Goal: Find specific page/section: Find specific page/section

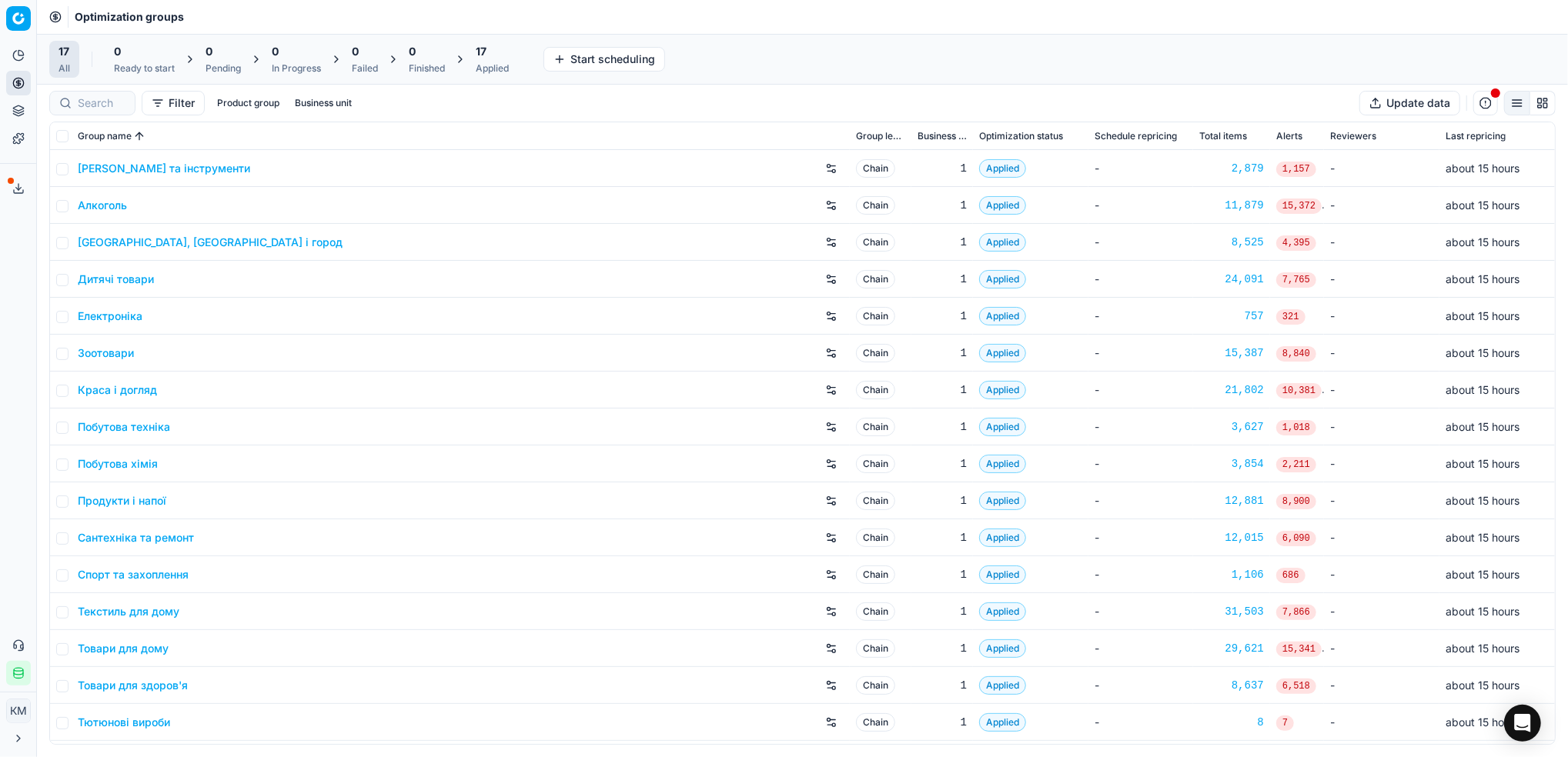
click at [97, 390] on link "Краса і догляд" at bounding box center [118, 389] width 80 height 15
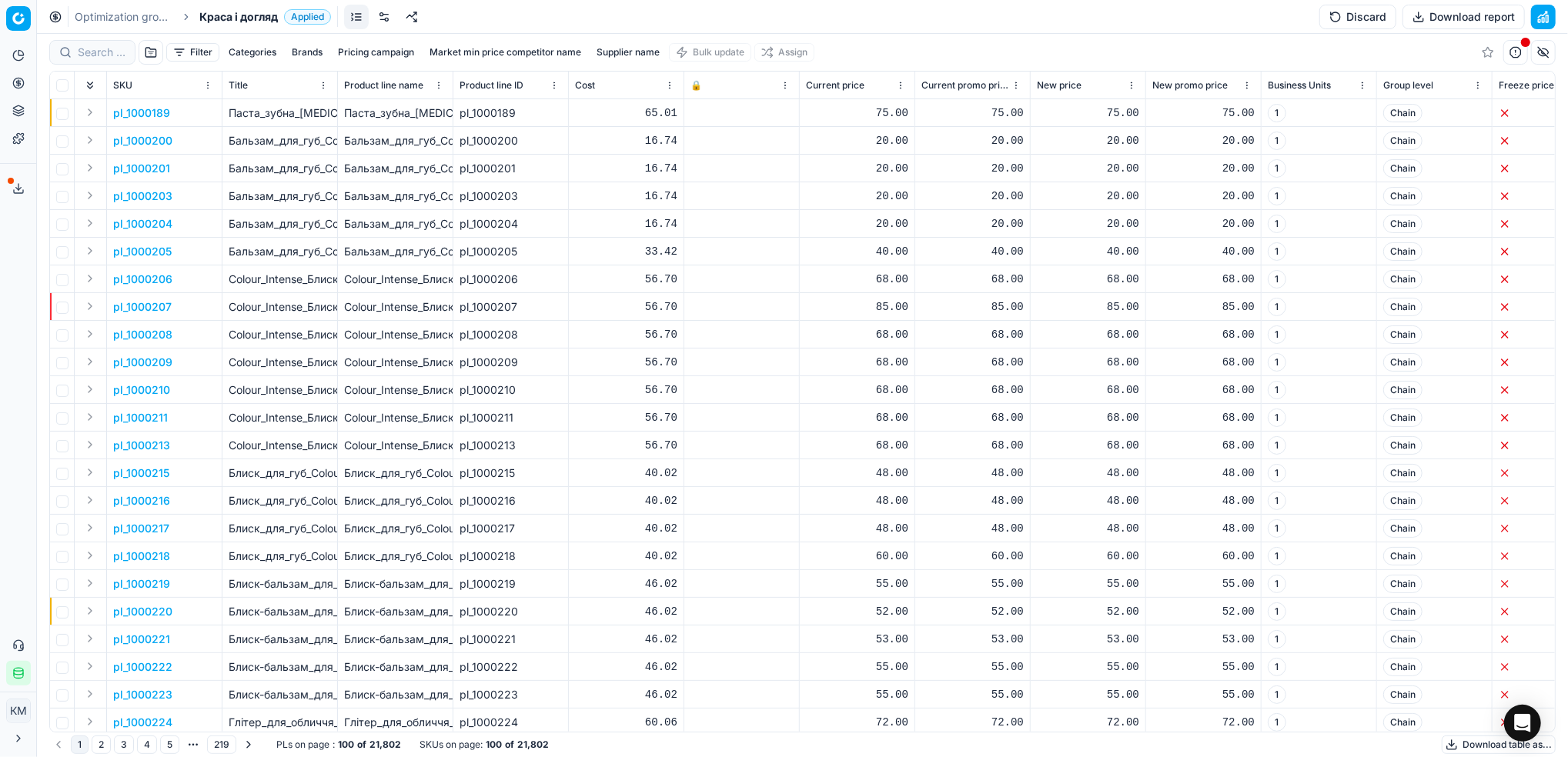
click at [82, 61] on div at bounding box center [91, 52] width 86 height 24
paste input "311742"
type input "311742"
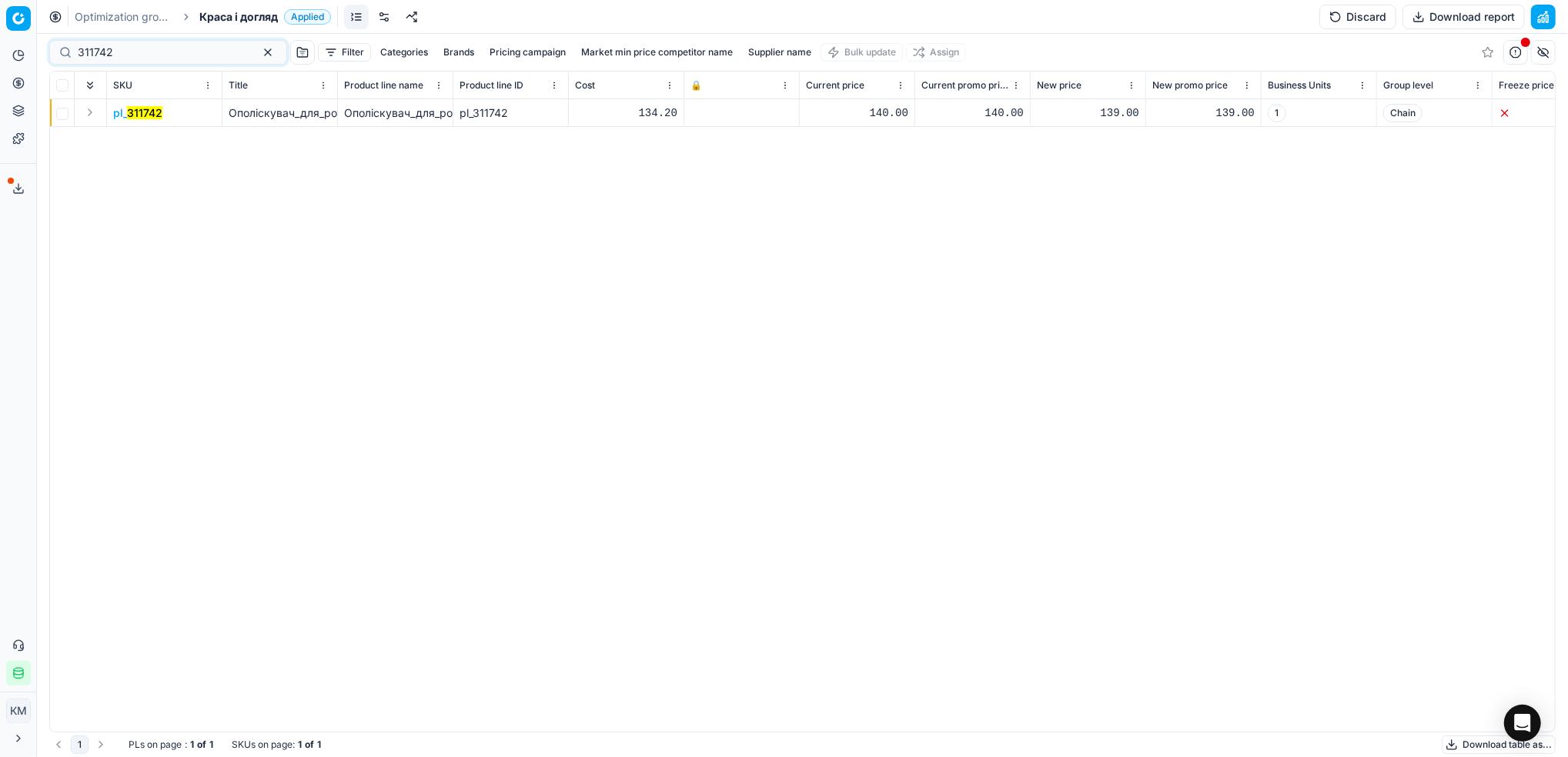
click at [144, 113] on mark "311742" at bounding box center [144, 112] width 35 height 13
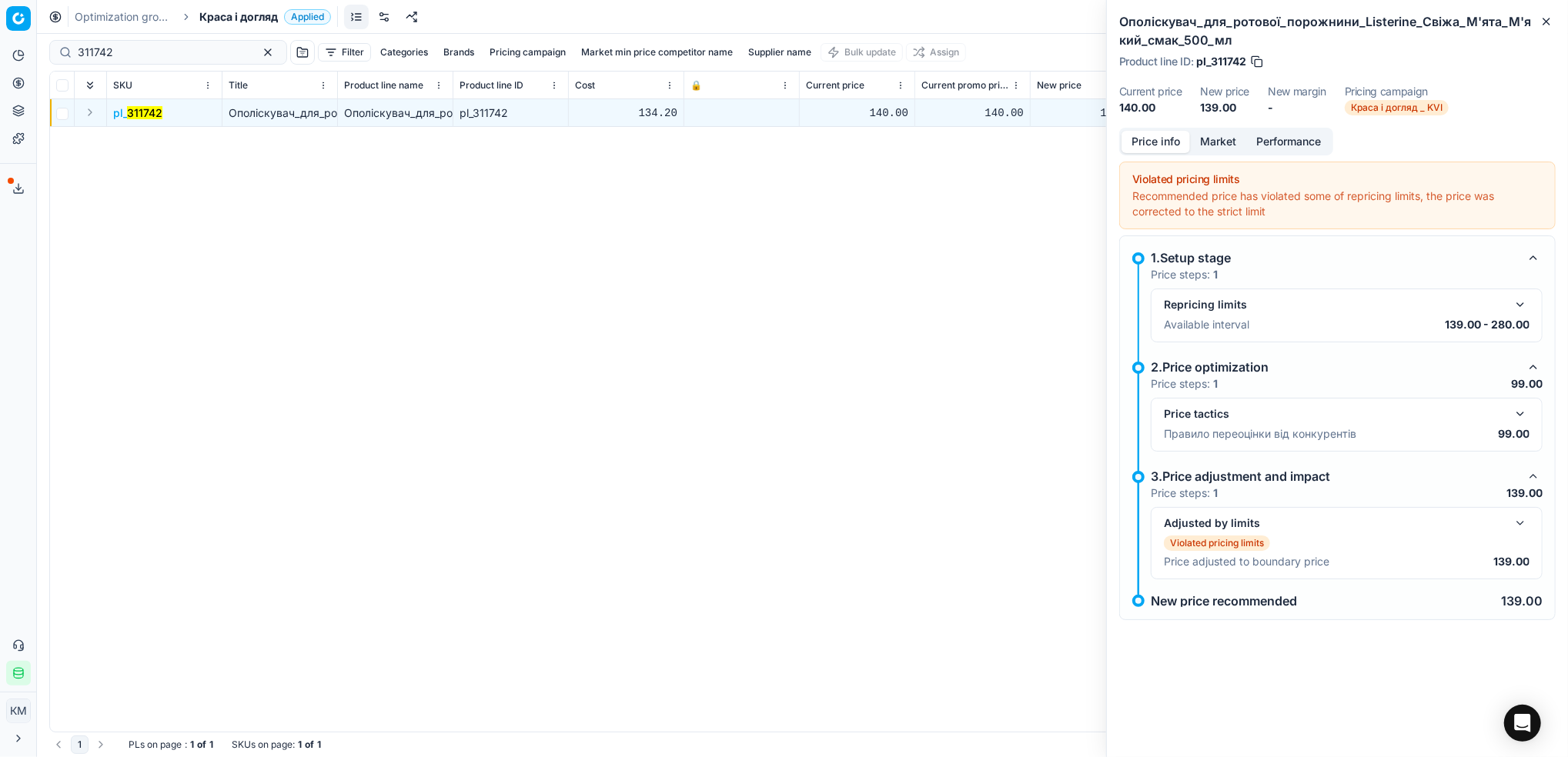
click at [1219, 139] on button "Market" at bounding box center [1218, 141] width 56 height 23
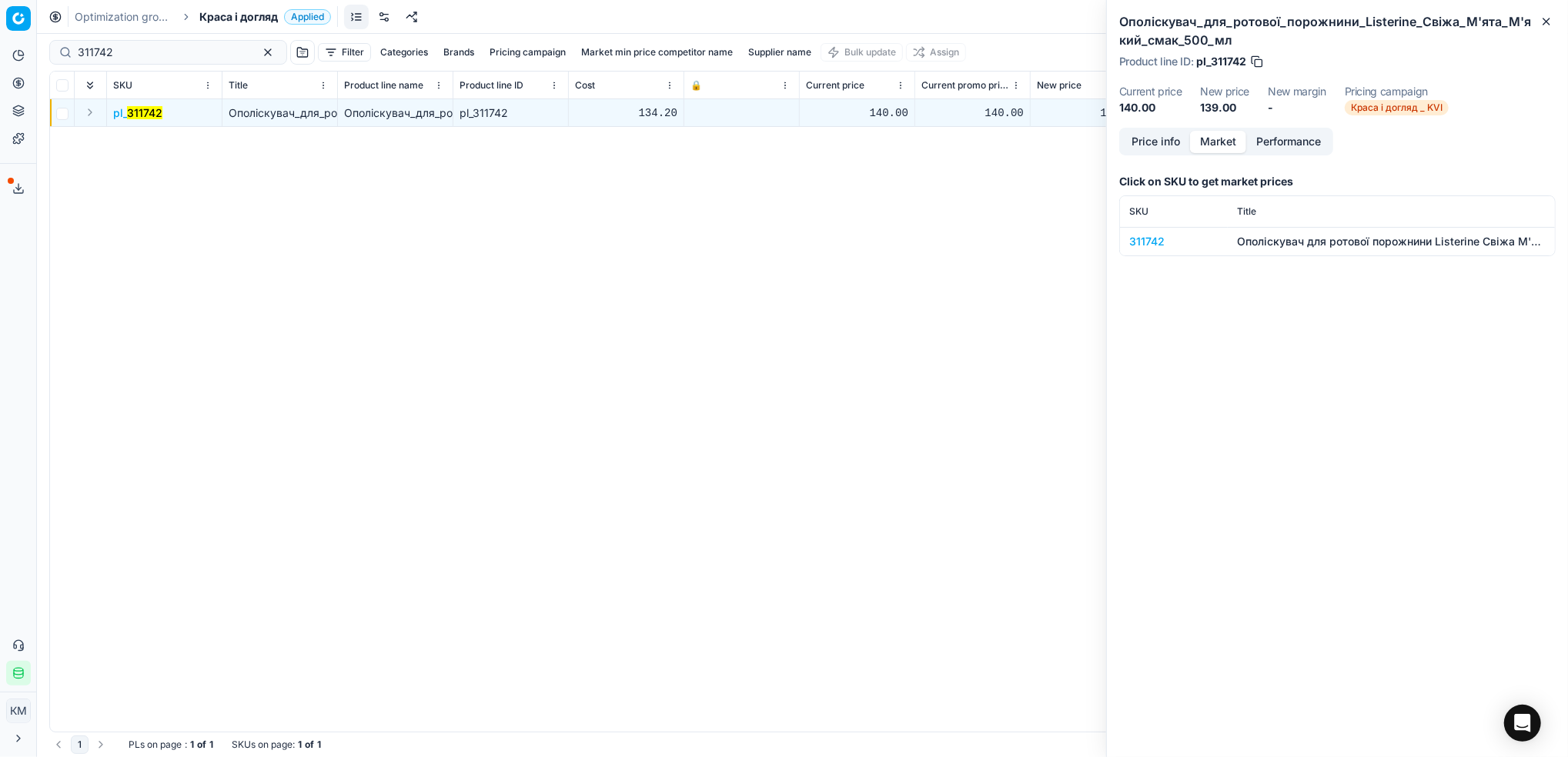
click at [1147, 234] on div "311742" at bounding box center [1174, 241] width 90 height 15
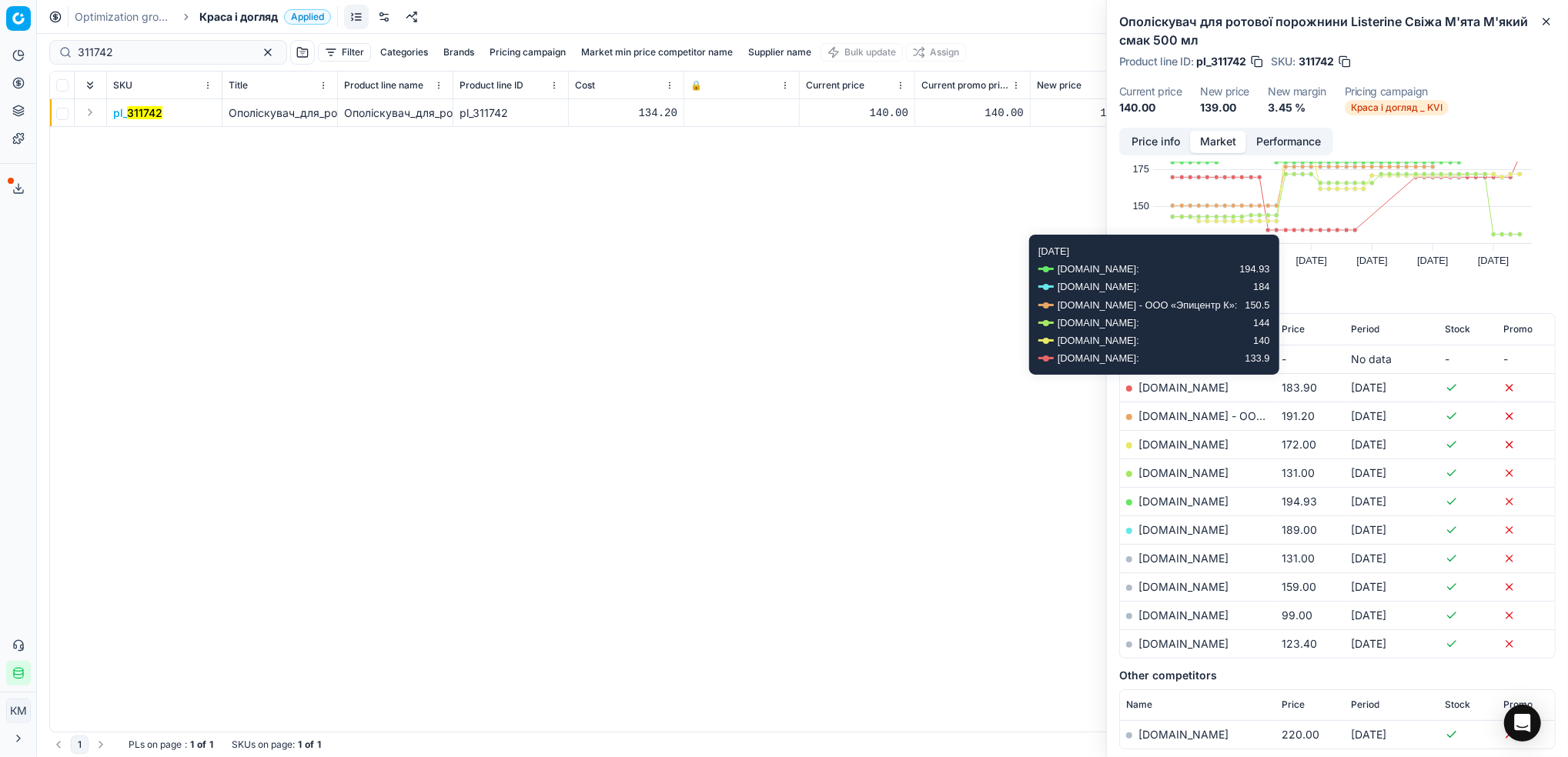
scroll to position [102, 0]
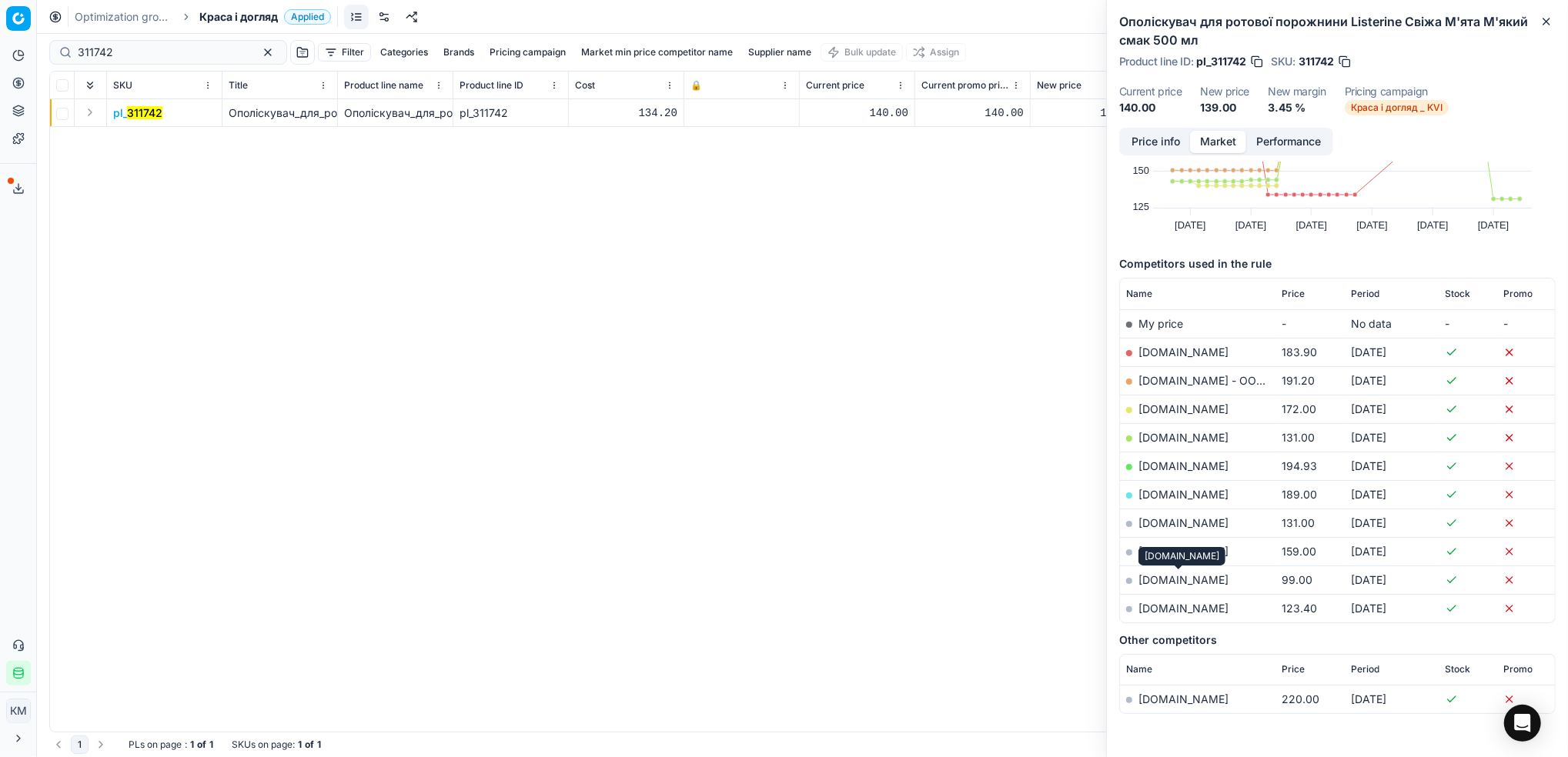
click at [1186, 577] on link "[DOMAIN_NAME]" at bounding box center [1183, 580] width 90 height 13
